Goal: Task Accomplishment & Management: Manage account settings

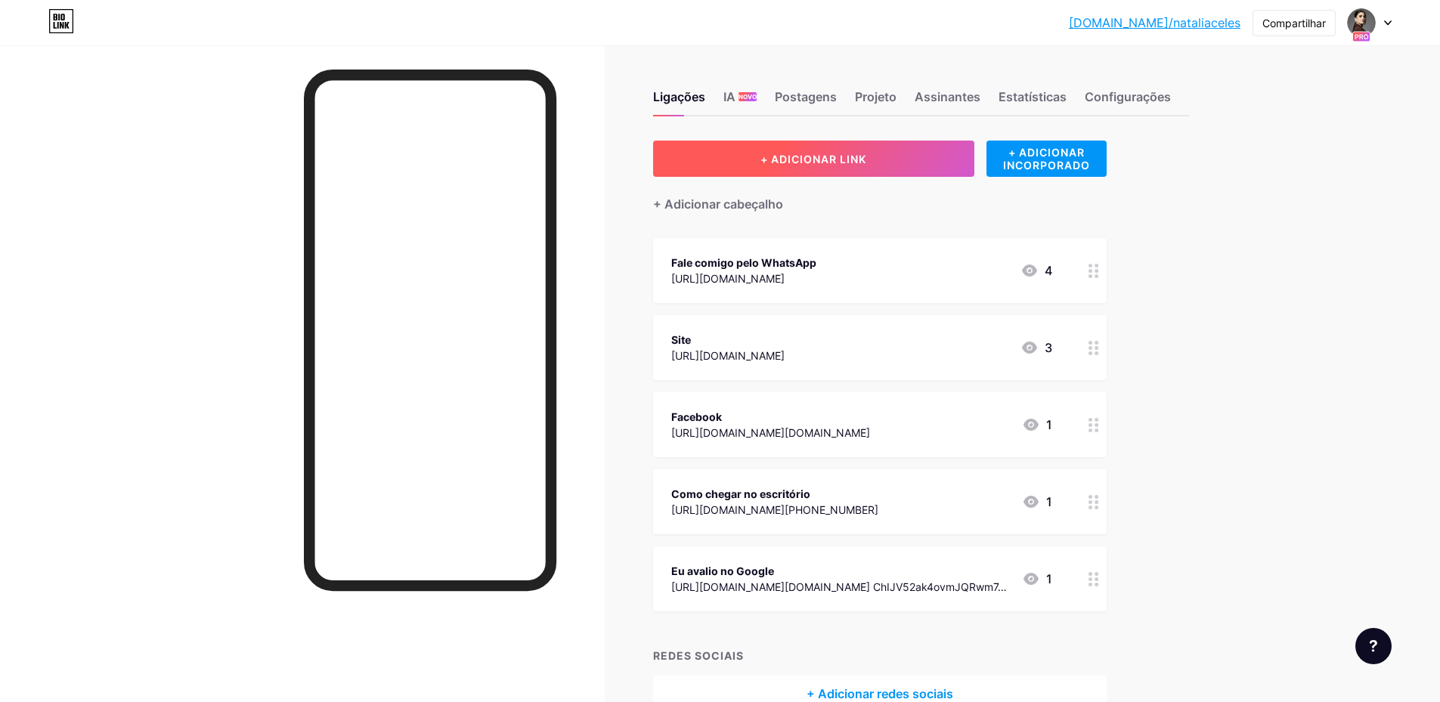
click at [904, 157] on button "+ ADICIONAR LINK" at bounding box center [813, 159] width 321 height 36
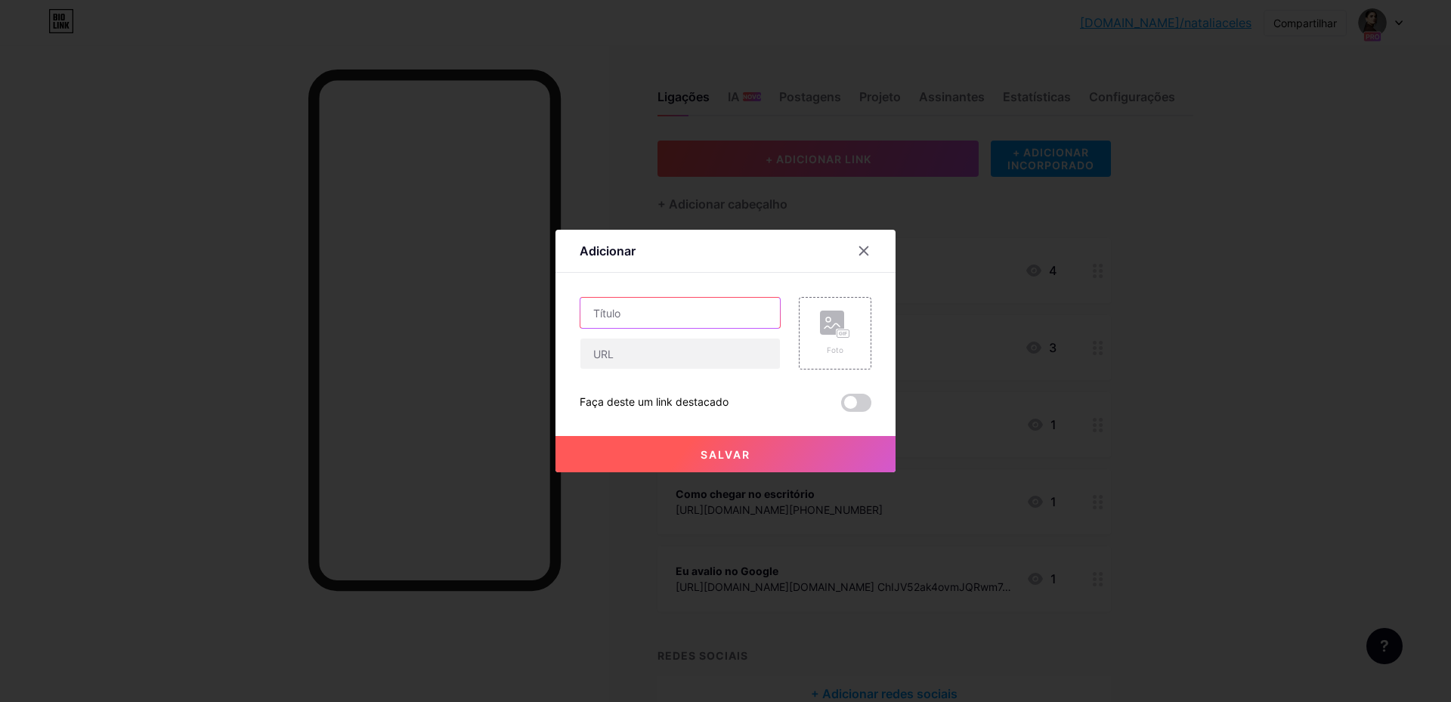
click at [665, 320] on input "text" at bounding box center [681, 313] width 200 height 30
type input "Agende sua mentoria"
click at [747, 457] on font "Salvar" at bounding box center [726, 454] width 50 height 13
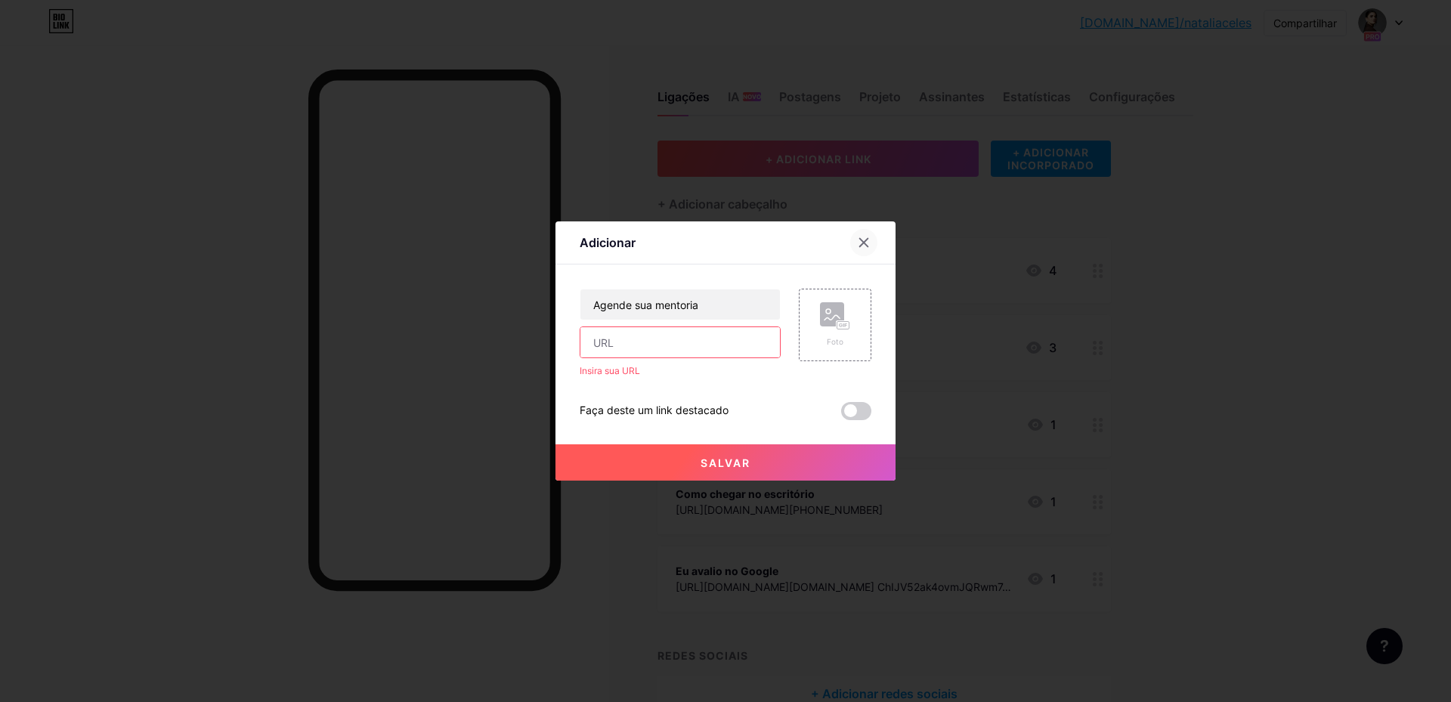
click at [866, 243] on icon at bounding box center [864, 243] width 12 height 12
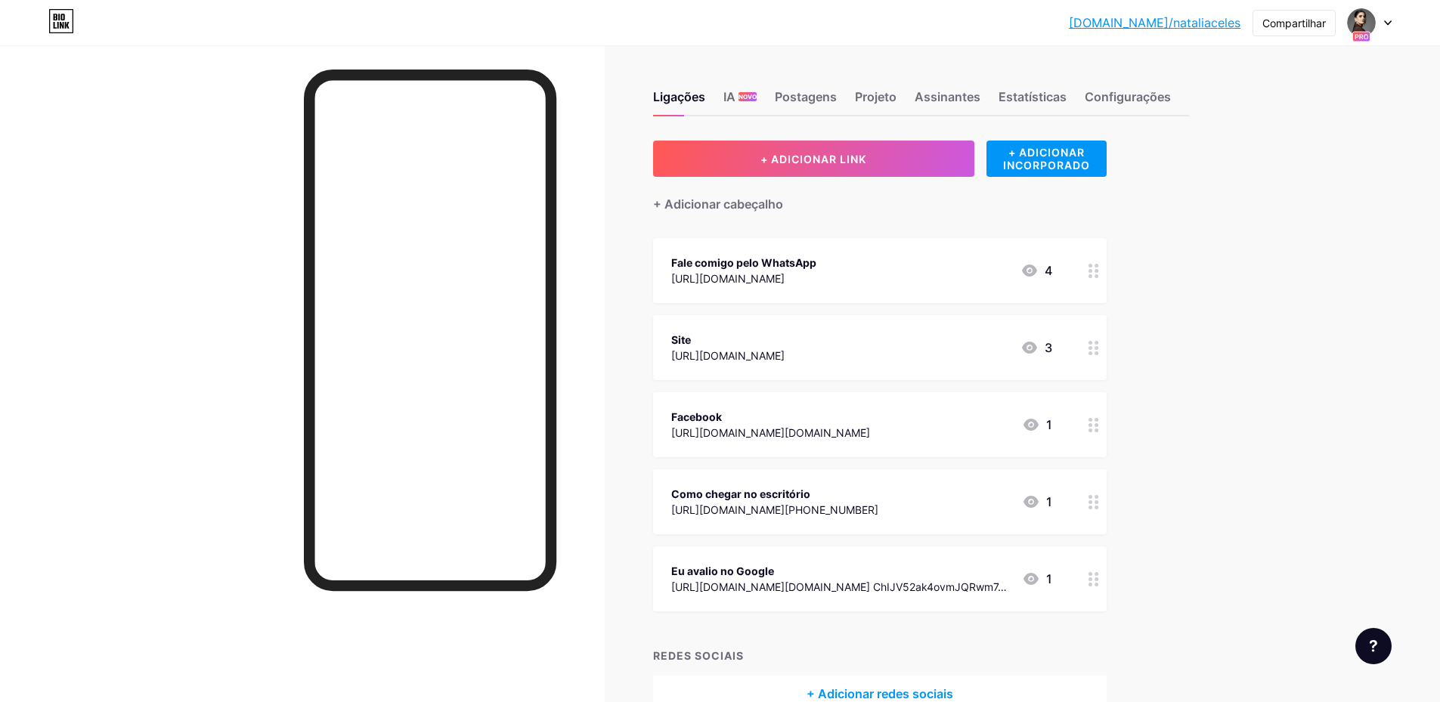
click at [1092, 274] on circle at bounding box center [1091, 276] width 4 height 4
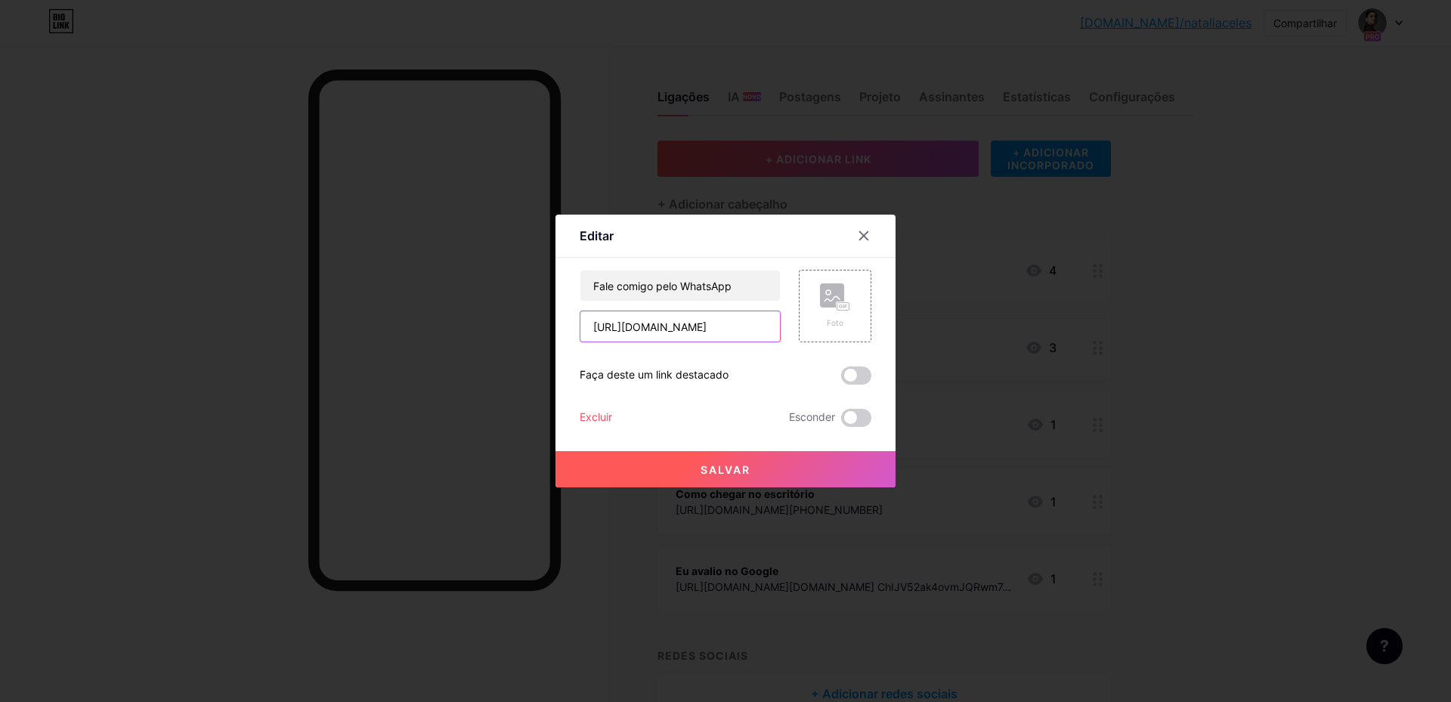
drag, startPoint x: 751, startPoint y: 322, endPoint x: 555, endPoint y: 327, distance: 195.9
click at [555, 327] on div "Editar Contente YouTube Reproduza vídeos do YouTube sem sair da sua página. ADI…" at bounding box center [725, 351] width 1451 height 702
click at [869, 232] on icon at bounding box center [864, 236] width 8 height 8
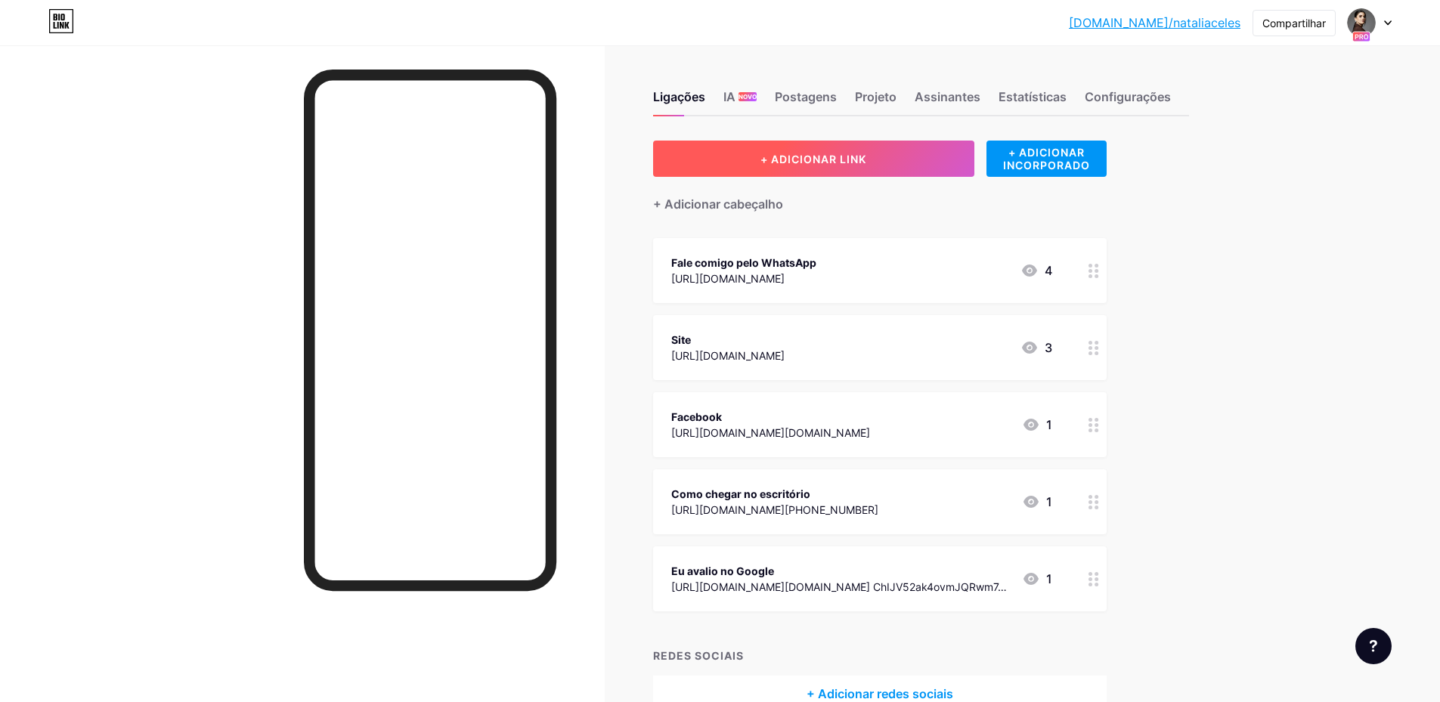
click at [866, 159] on font "+ ADICIONAR LINK" at bounding box center [814, 159] width 106 height 13
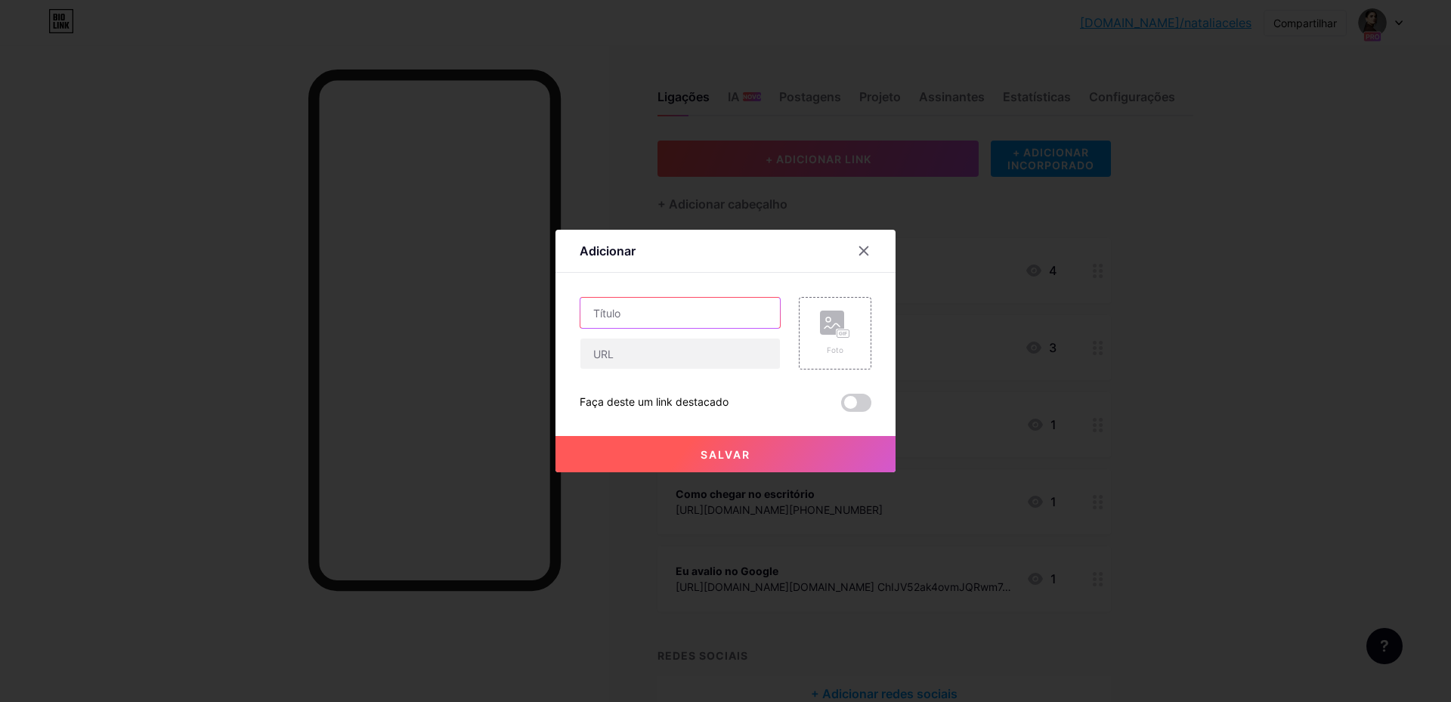
click at [706, 318] on input "text" at bounding box center [681, 313] width 200 height 30
type input "Agende sua mentoria"
click at [718, 346] on input "text" at bounding box center [681, 354] width 200 height 30
paste input "[URL][DOMAIN_NAME]"
type input "[URL][DOMAIN_NAME]"
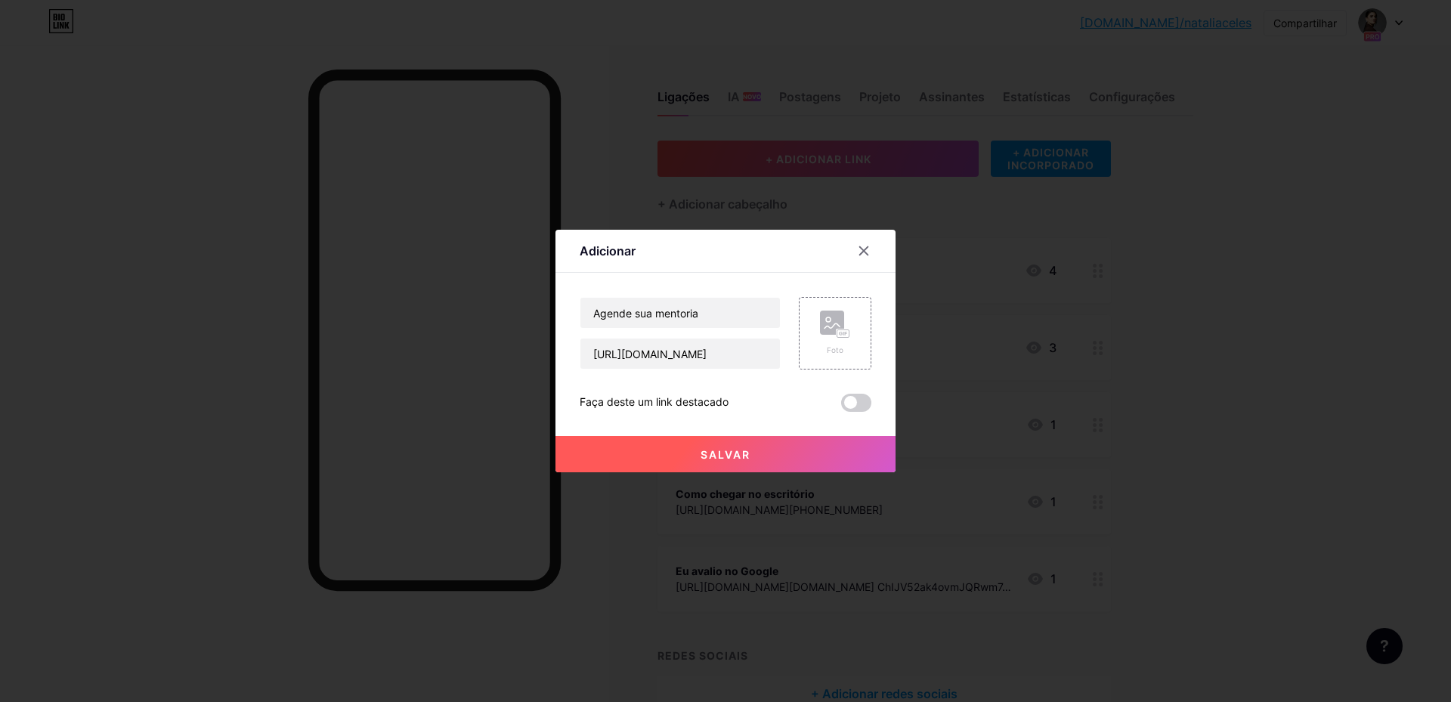
click at [751, 444] on button "Salvar" at bounding box center [726, 454] width 340 height 36
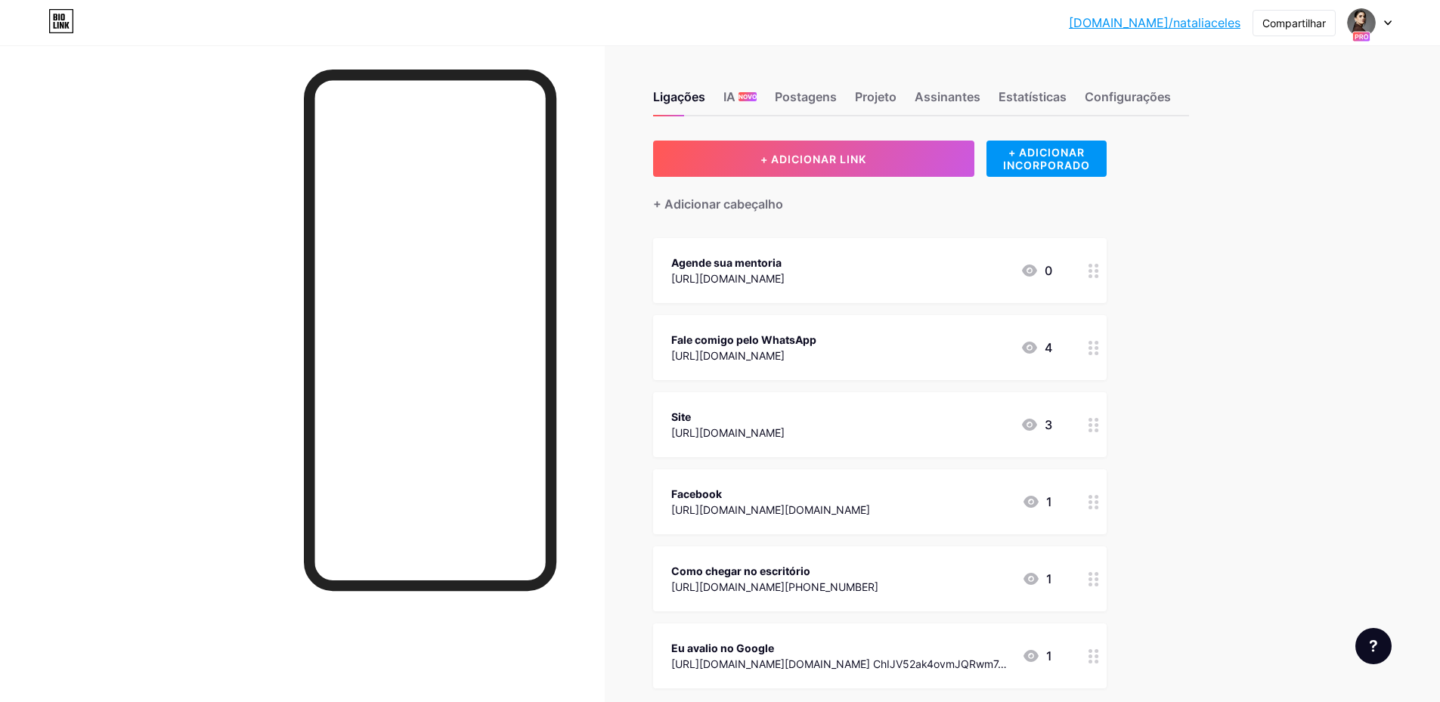
drag, startPoint x: 951, startPoint y: 246, endPoint x: 940, endPoint y: 354, distance: 108.7
click at [940, 354] on span "Agende sua mentoria [URL][DOMAIN_NAME] 0 Fale comigo pelo WhatsApp [URL][DOMAIN…" at bounding box center [880, 463] width 454 height 451
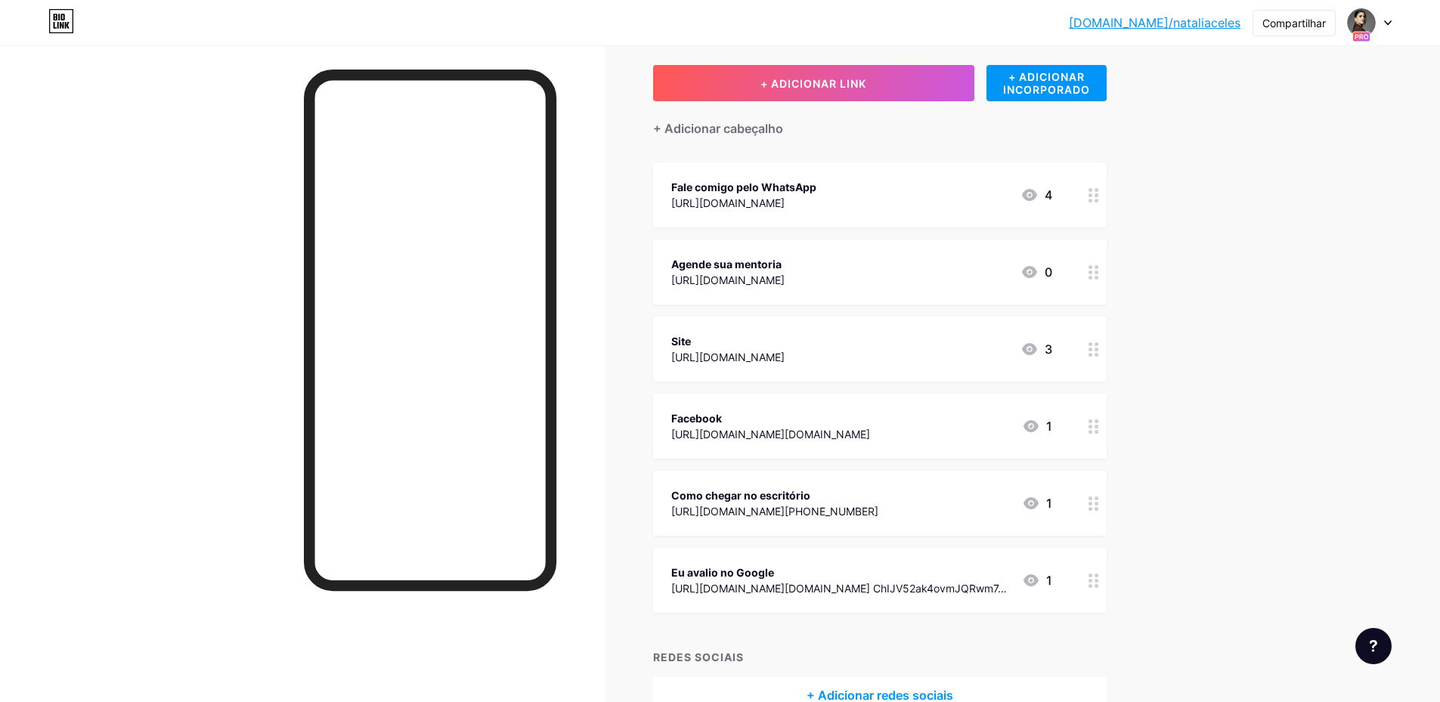
scroll to position [76, 0]
click at [1309, 342] on div "[DOMAIN_NAME]/natali... [DOMAIN_NAME]/nataliaceles Compartilhar Trocar de conta…" at bounding box center [720, 356] width 1440 height 865
click at [1099, 506] on icon at bounding box center [1094, 503] width 11 height 14
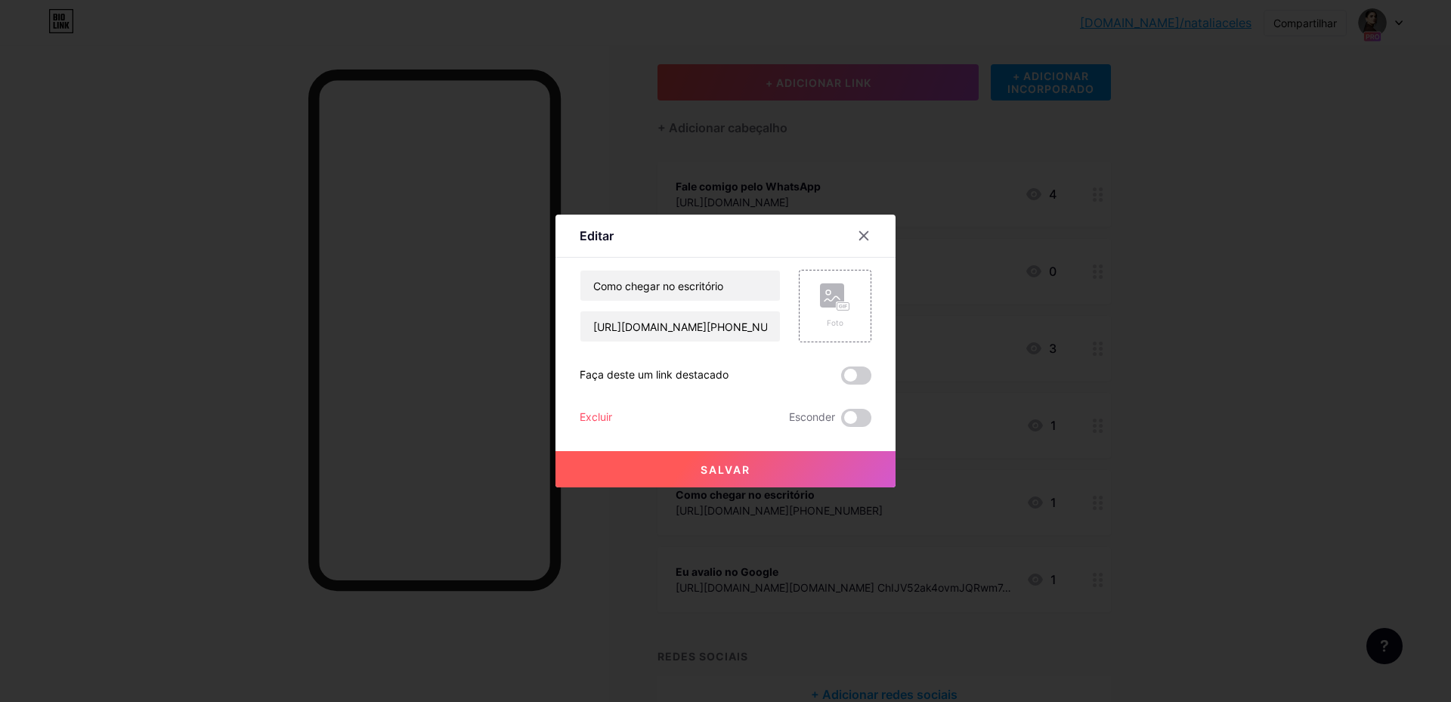
click at [587, 417] on font "Excluir" at bounding box center [596, 417] width 33 height 13
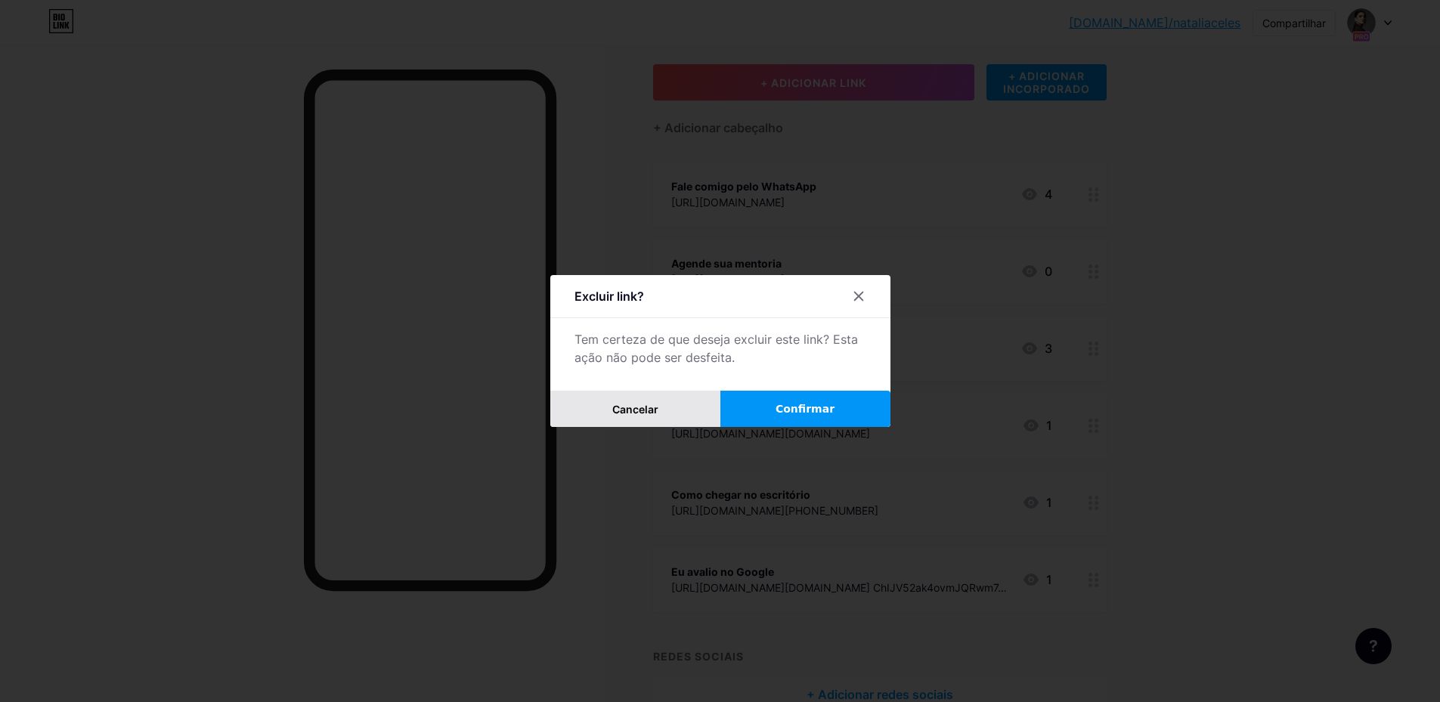
click at [674, 415] on button "Cancelar" at bounding box center [635, 409] width 170 height 36
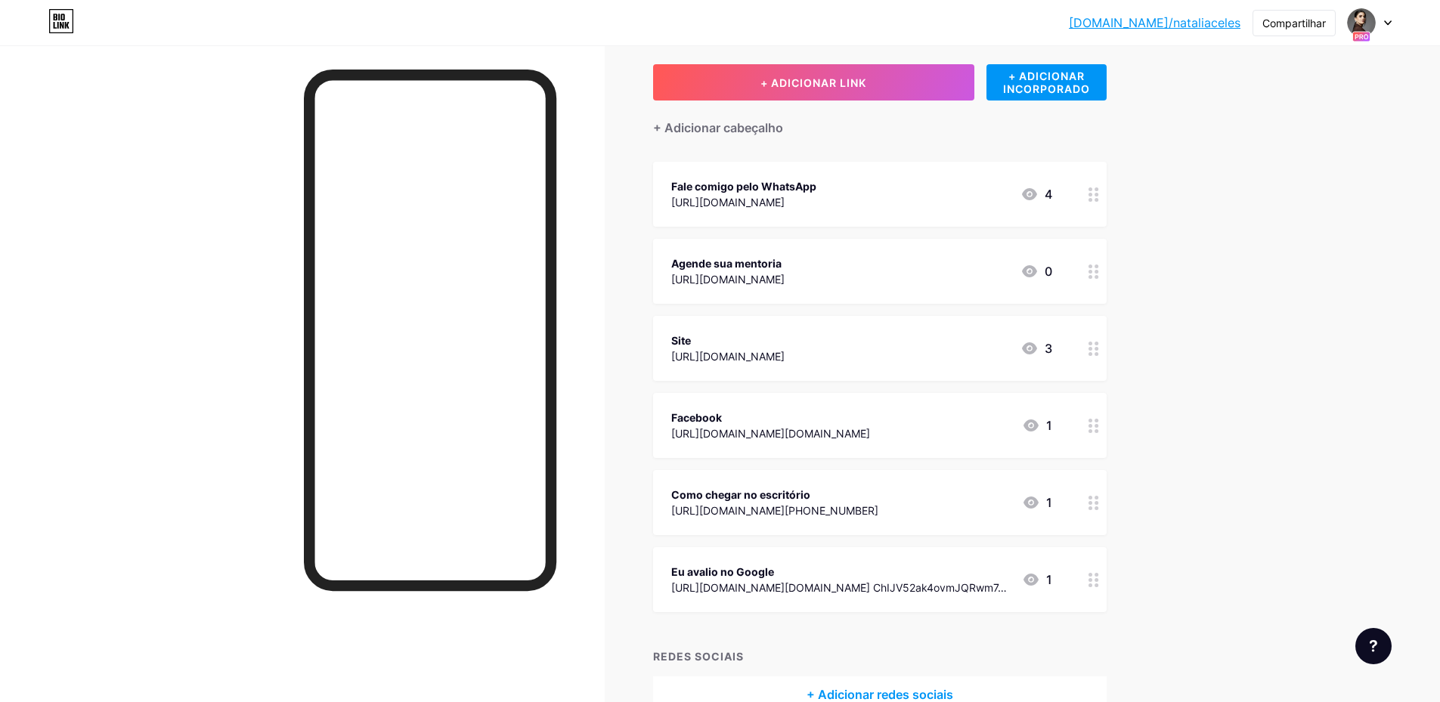
click at [1098, 506] on icon at bounding box center [1094, 503] width 11 height 14
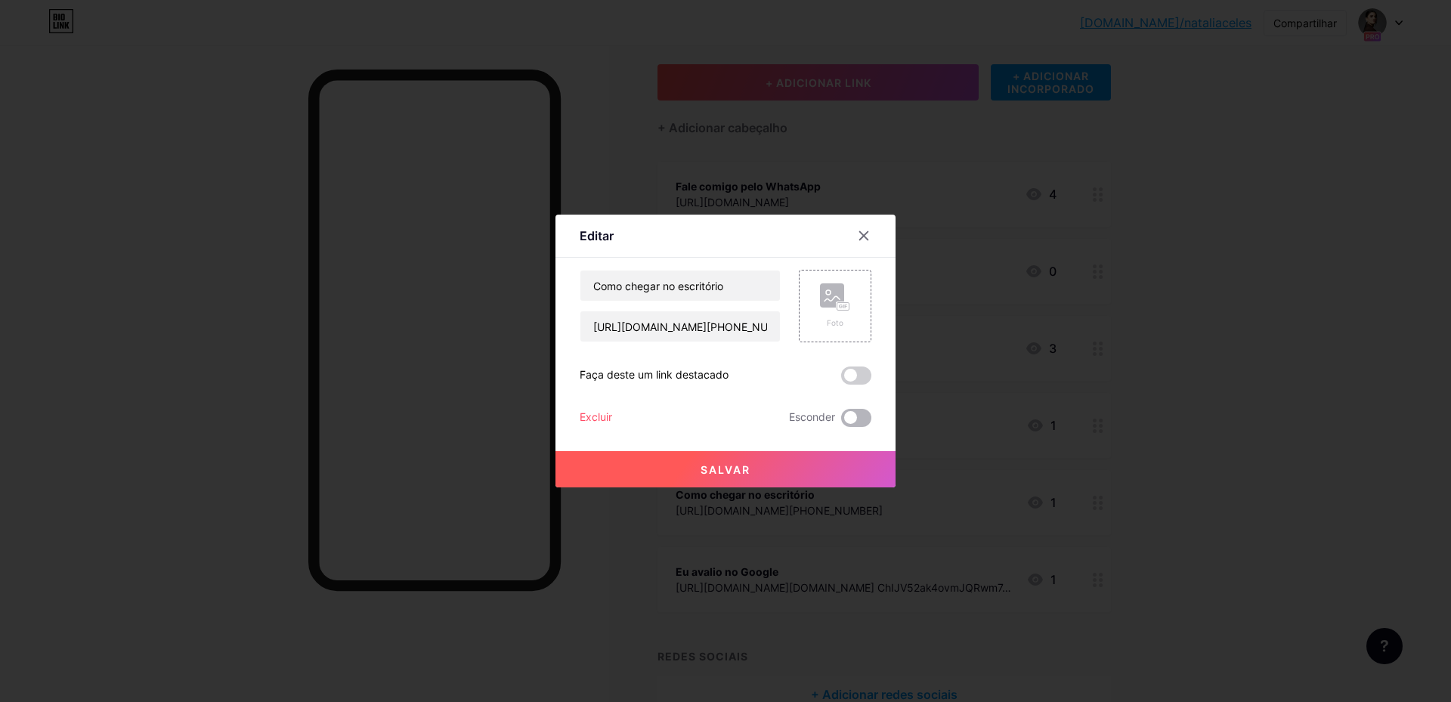
click at [855, 420] on span at bounding box center [856, 418] width 30 height 18
click at [841, 422] on input "checkbox" at bounding box center [841, 422] width 0 height 0
click at [811, 471] on button "Salvar" at bounding box center [726, 469] width 340 height 36
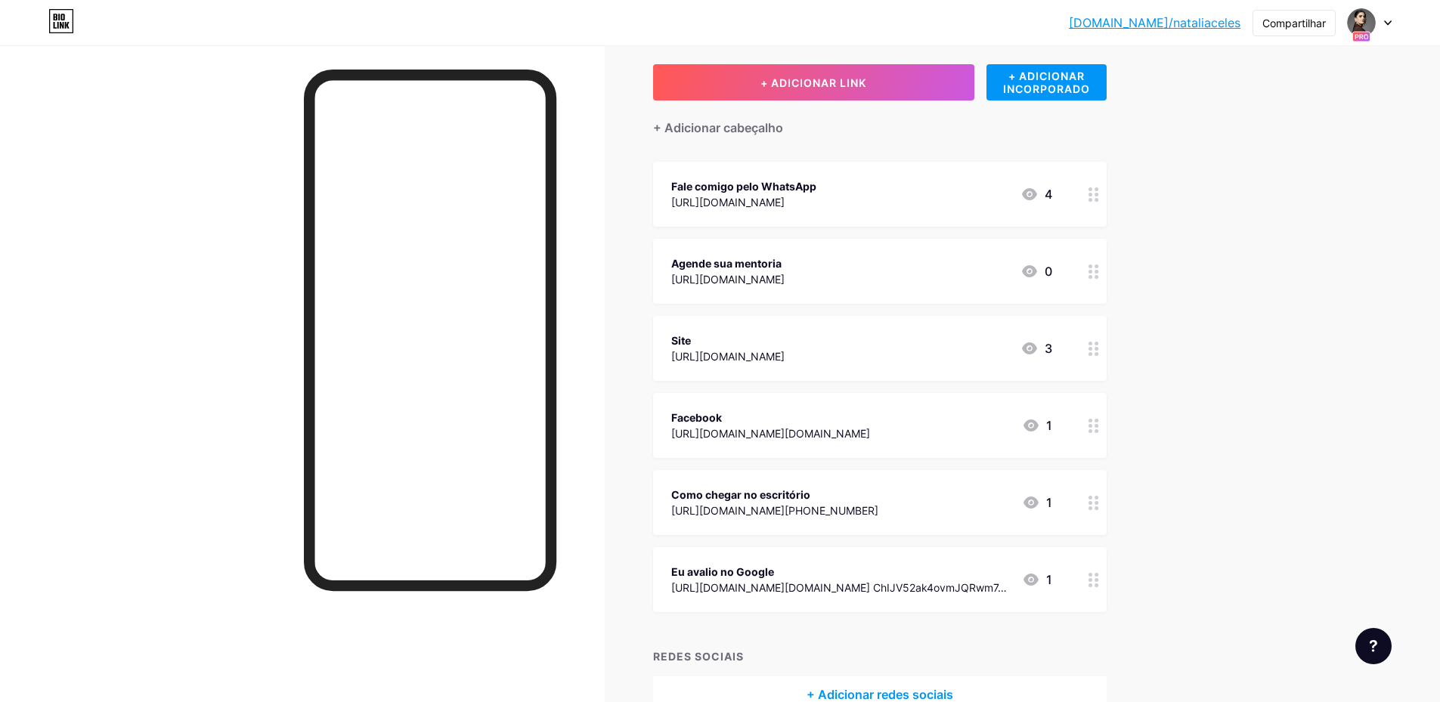
click at [1092, 510] on div at bounding box center [1094, 502] width 26 height 65
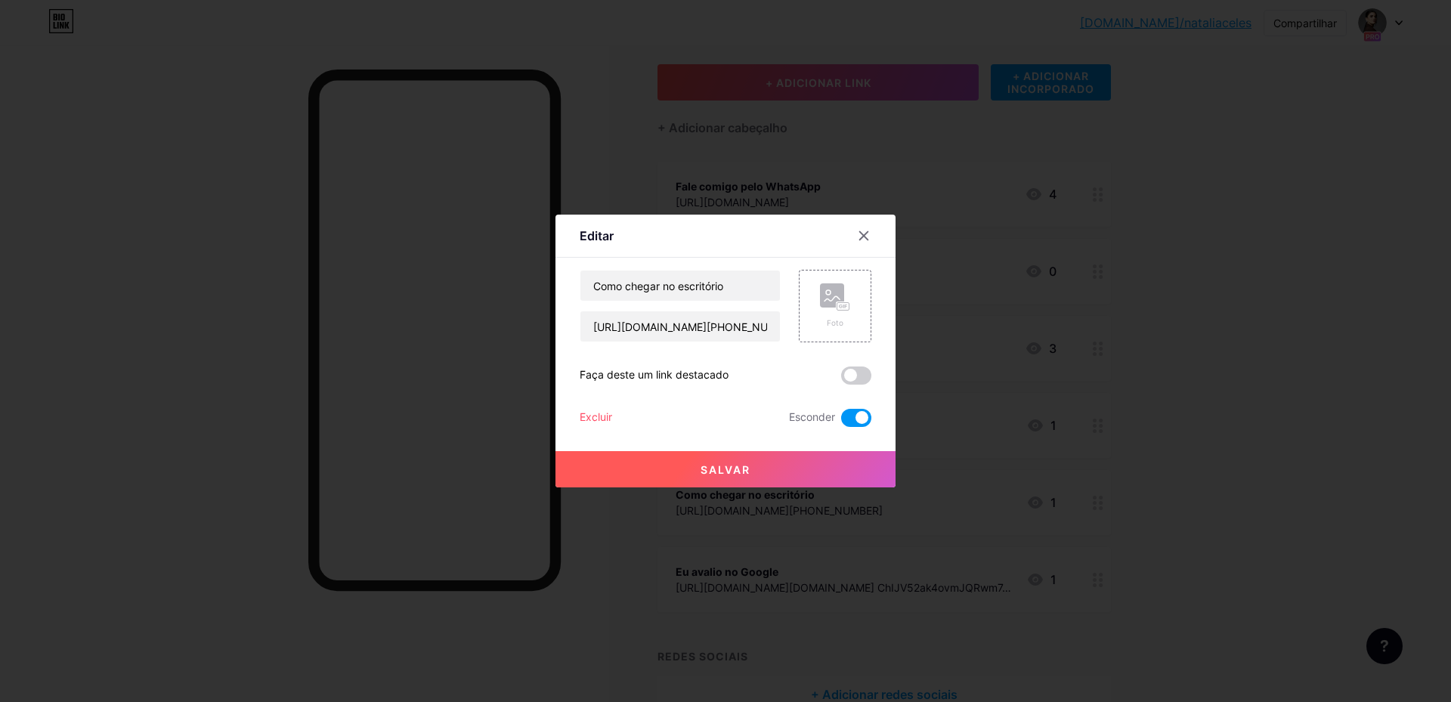
click at [853, 419] on span at bounding box center [856, 418] width 30 height 18
click at [841, 422] on input "checkbox" at bounding box center [841, 422] width 0 height 0
click at [847, 236] on div "Editar" at bounding box center [726, 240] width 340 height 36
click at [857, 234] on div at bounding box center [863, 235] width 27 height 27
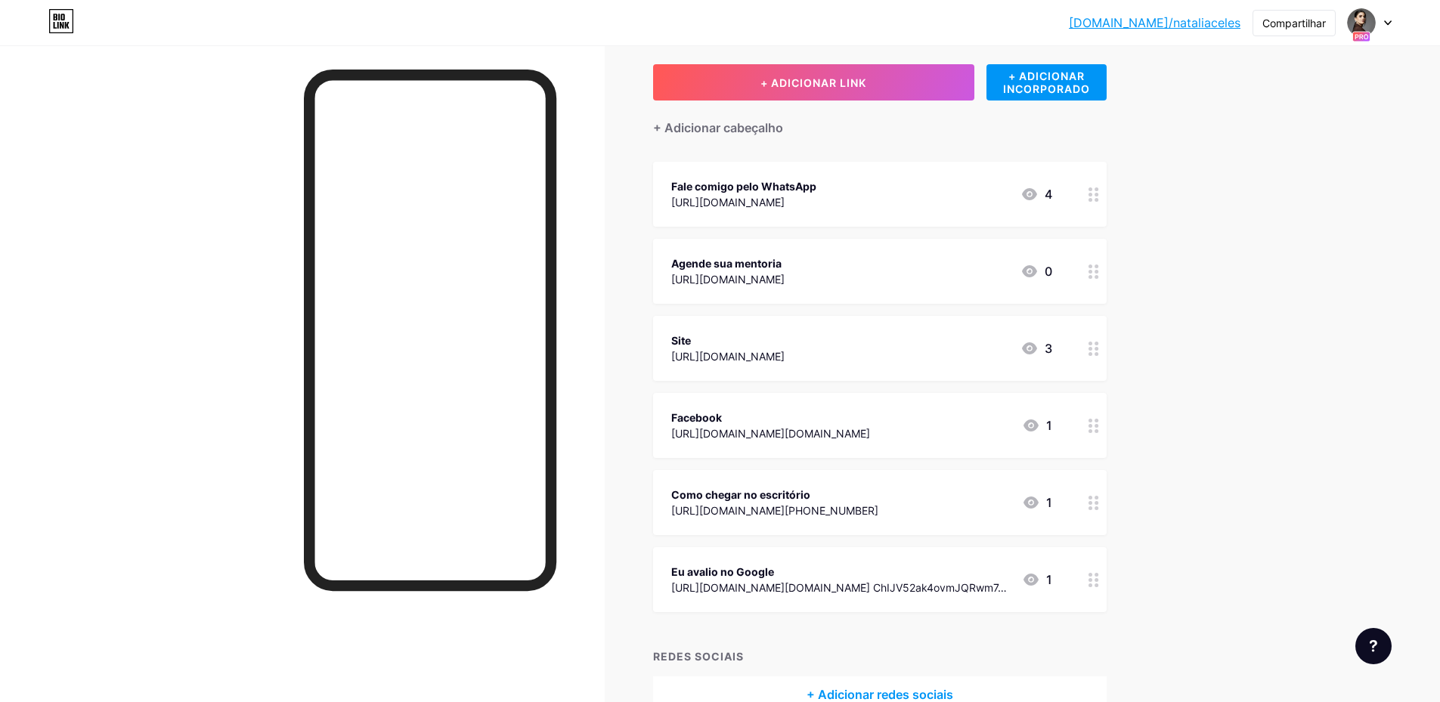
drag, startPoint x: 869, startPoint y: 563, endPoint x: 859, endPoint y: 463, distance: 101.1
click at [859, 463] on span "Fale comigo pelo WhatsApp [URL][DOMAIN_NAME] 4 Agende sua mentoria [URL][DOMAIN…" at bounding box center [880, 387] width 454 height 451
click at [1098, 575] on icon at bounding box center [1094, 580] width 11 height 14
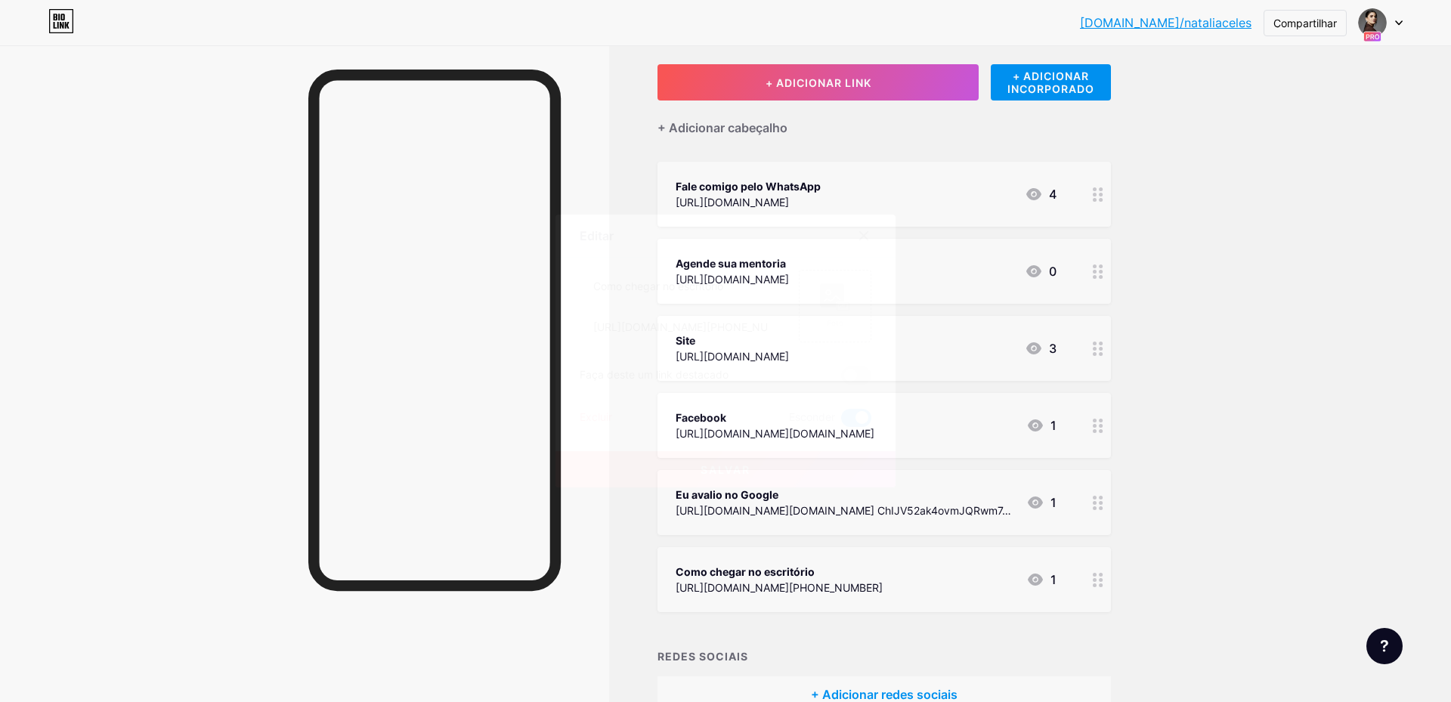
click at [857, 420] on span at bounding box center [856, 418] width 30 height 18
click at [841, 422] on input "checkbox" at bounding box center [841, 422] width 0 height 0
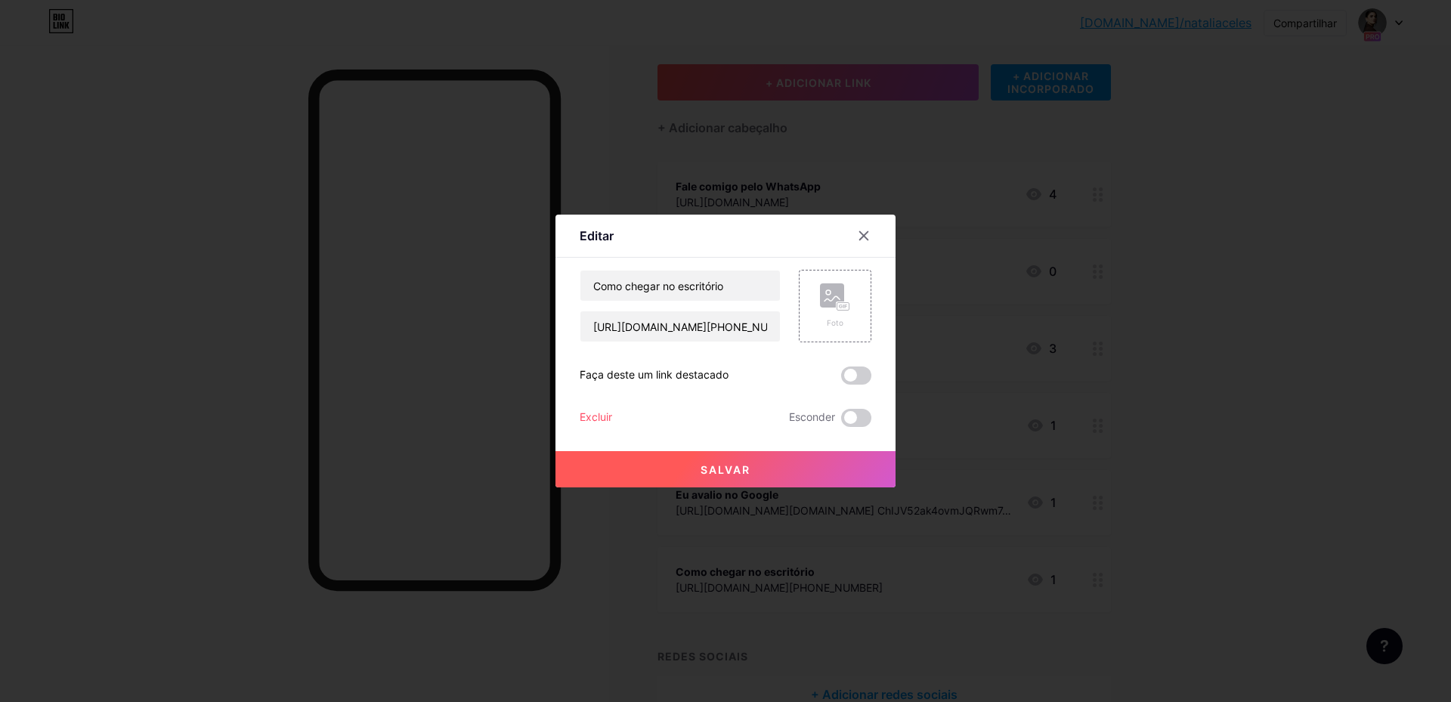
click at [771, 471] on button "Salvar" at bounding box center [726, 469] width 340 height 36
